Goal: Task Accomplishment & Management: Complete application form

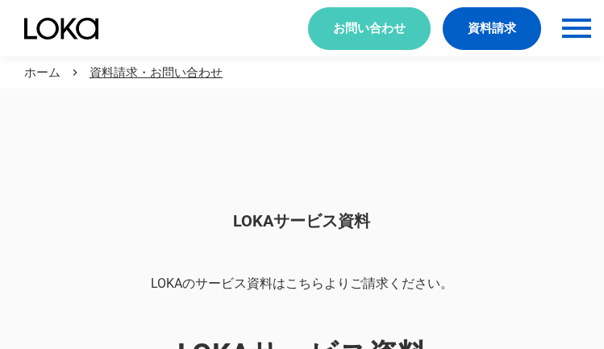
scroll to position [1355, 0]
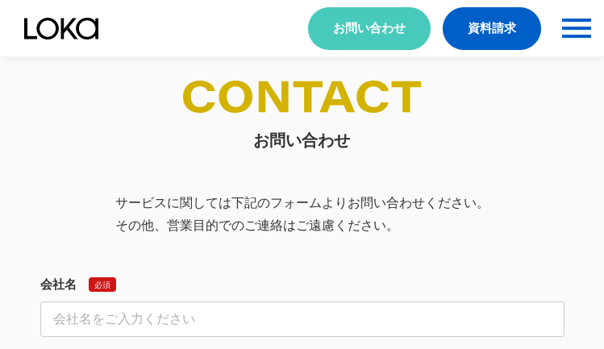
select select "その他"
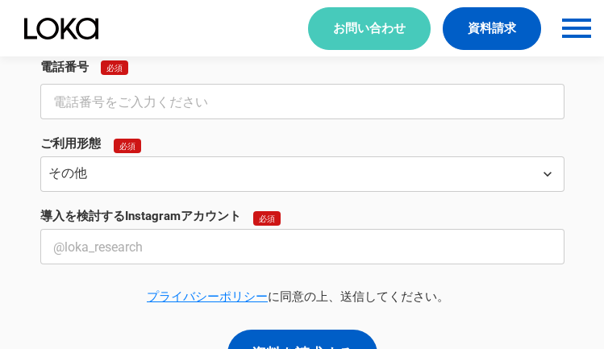
select select "その他"
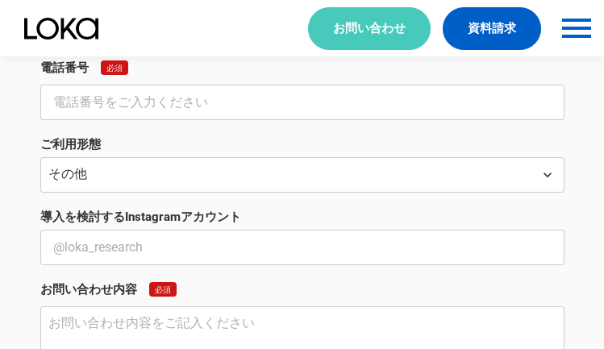
scroll to position [598, 0]
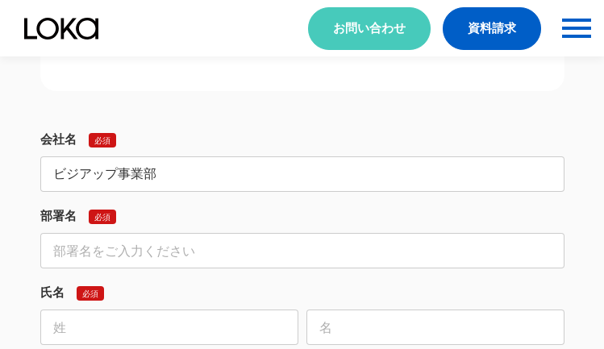
type input "ビジアップ事業部"
type input "本部"
type input "[PERSON_NAME]"
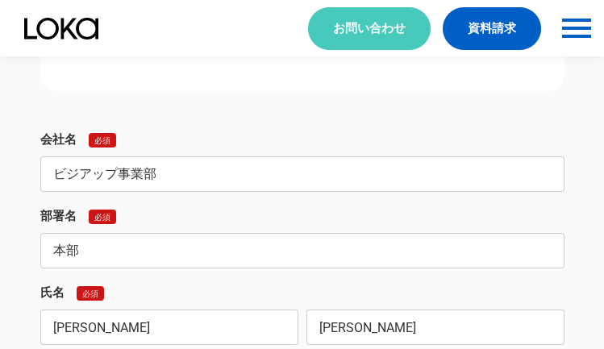
type input "[PERSON_NAME]"
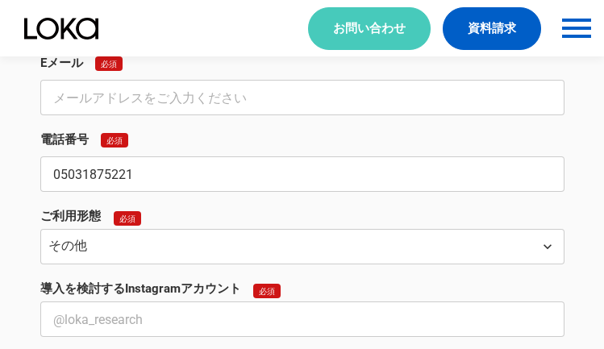
type input "05031875221"
type input "[EMAIL_ADDRESS][DOMAIN_NAME]"
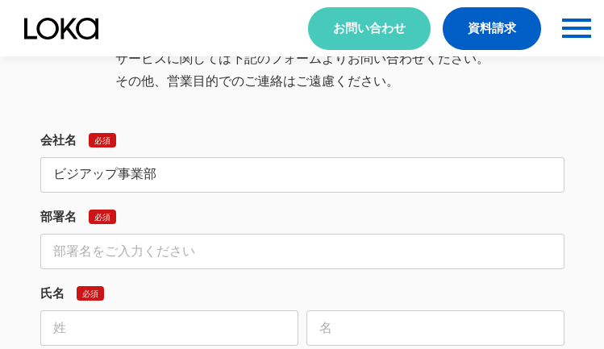
type input "ビジアップ事業部"
type input "本部"
type input "[PERSON_NAME]"
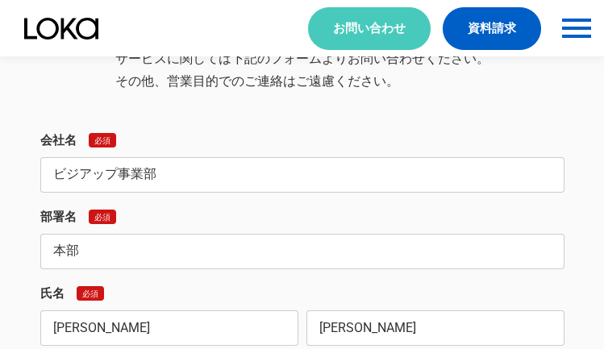
type input "[PERSON_NAME]"
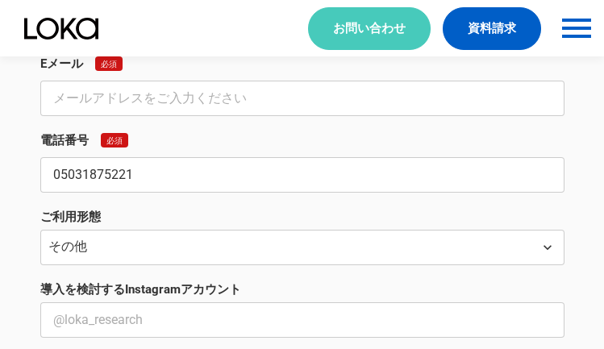
type input "05031875221"
type input "[EMAIL_ADDRESS][DOMAIN_NAME]"
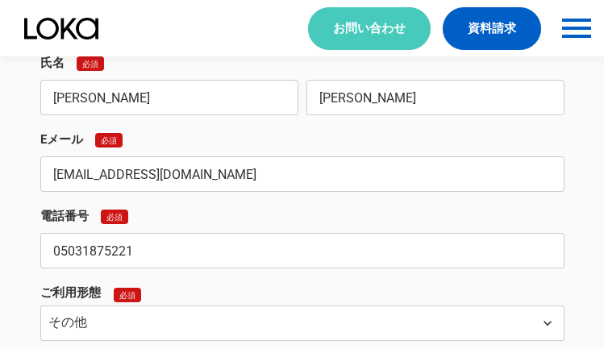
type input "[EMAIL_ADDRESS][DOMAIN_NAME]"
type textarea "lore i dolorsitametc。 adipiscing「Elit Seddo」eiusmodtemporincididuntutlab。 【etdo…"
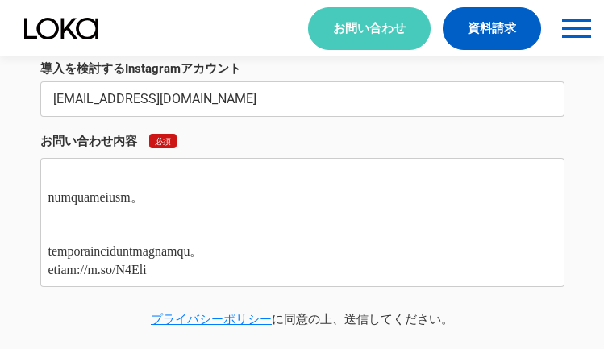
scroll to position [0, 0]
